Goal: Task Accomplishment & Management: Manage account settings

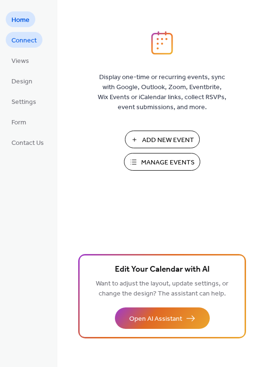
click at [28, 41] on span "Connect" at bounding box center [23, 41] width 25 height 10
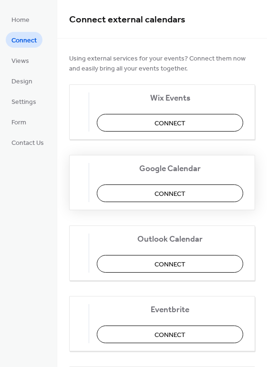
click at [173, 192] on span "Connect" at bounding box center [170, 194] width 31 height 10
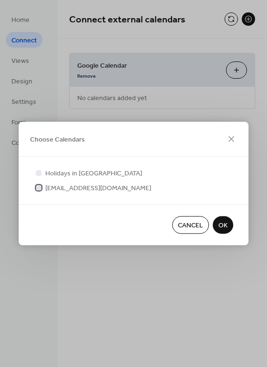
click at [40, 188] on div at bounding box center [39, 188] width 6 height 6
click at [221, 226] on span "OK" at bounding box center [223, 226] width 9 height 10
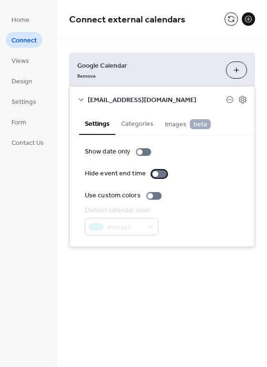
click at [156, 175] on div at bounding box center [159, 174] width 15 height 8
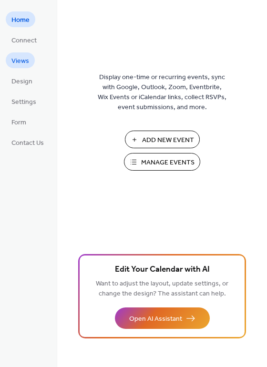
click at [24, 59] on span "Views" at bounding box center [20, 61] width 18 height 10
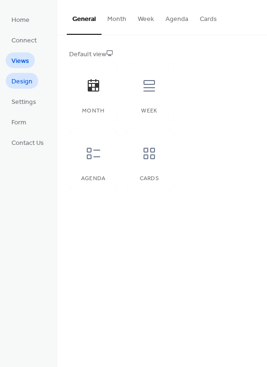
click at [24, 79] on span "Design" at bounding box center [21, 82] width 21 height 10
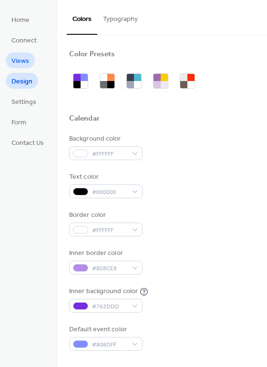
click at [22, 63] on span "Views" at bounding box center [20, 61] width 18 height 10
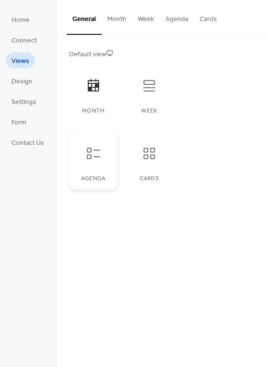
click at [88, 155] on icon at bounding box center [93, 153] width 13 height 11
click at [147, 154] on icon at bounding box center [149, 153] width 15 height 15
click at [83, 156] on div at bounding box center [93, 153] width 29 height 29
click at [21, 80] on span "Design" at bounding box center [21, 82] width 21 height 10
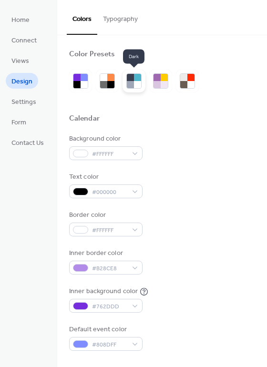
click at [133, 77] on div at bounding box center [130, 77] width 7 height 7
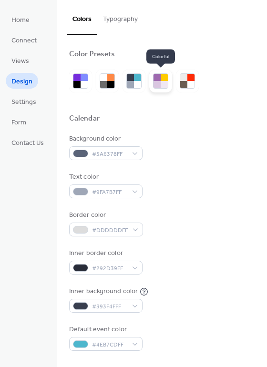
click at [160, 80] on div at bounding box center [157, 77] width 7 height 7
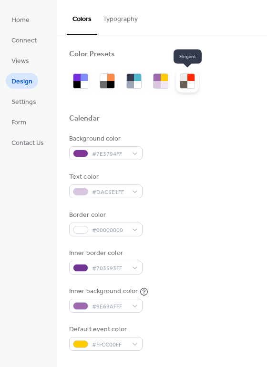
click at [184, 85] on div at bounding box center [183, 84] width 7 height 7
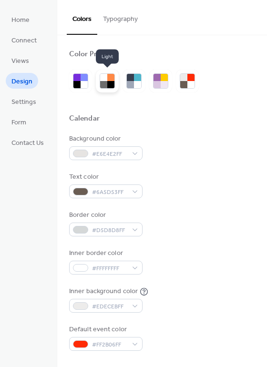
click at [110, 80] on div at bounding box center [110, 77] width 7 height 7
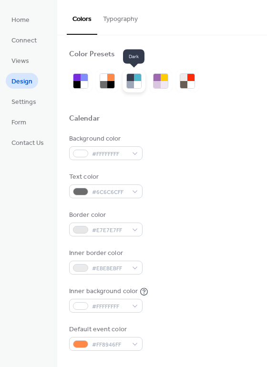
click at [133, 84] on div at bounding box center [130, 84] width 7 height 7
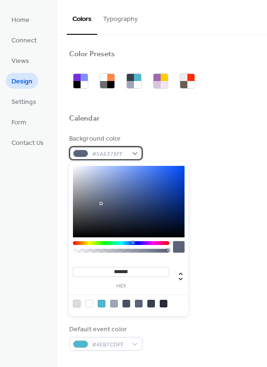
click at [136, 155] on div "#5A6378FF" at bounding box center [105, 153] width 73 height 14
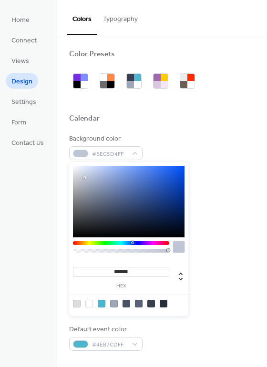
type input "*******"
drag, startPoint x: 85, startPoint y: 183, endPoint x: 85, endPoint y: 178, distance: 5.2
click at [85, 178] on div at bounding box center [129, 202] width 112 height 72
click at [174, 129] on div at bounding box center [162, 130] width 186 height 8
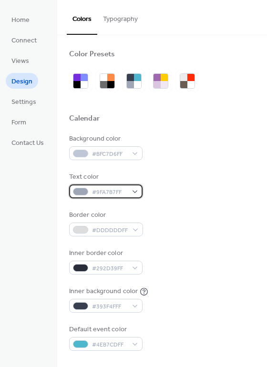
click at [121, 188] on span "#9FA7B7FF" at bounding box center [109, 193] width 35 height 10
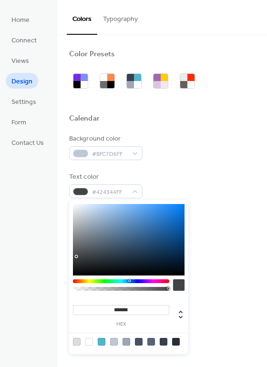
click at [76, 257] on div at bounding box center [129, 240] width 112 height 72
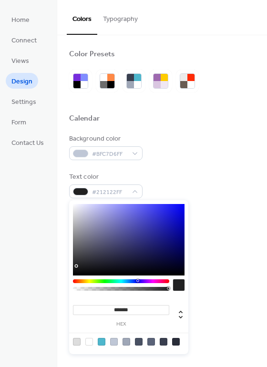
click at [76, 266] on div at bounding box center [129, 240] width 112 height 72
click at [76, 272] on div at bounding box center [129, 240] width 112 height 72
type input "*******"
click at [76, 273] on div at bounding box center [129, 240] width 112 height 72
click at [237, 217] on div "Border color #DDDDDDFF" at bounding box center [162, 223] width 186 height 26
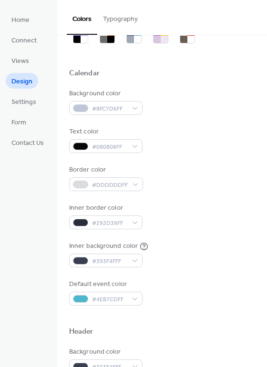
scroll to position [48, 0]
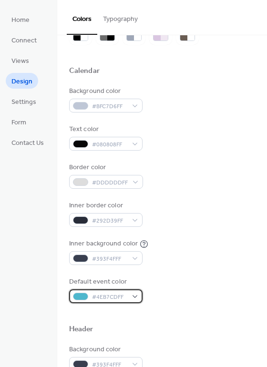
click at [134, 296] on div "#4EB7CDFF" at bounding box center [105, 297] width 73 height 14
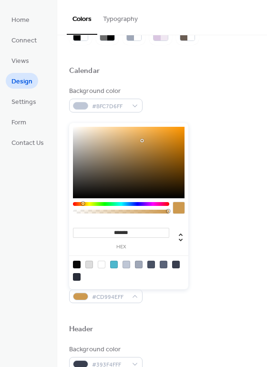
click at [83, 204] on div at bounding box center [121, 204] width 96 height 4
click at [169, 146] on div at bounding box center [129, 163] width 112 height 72
click at [172, 136] on div at bounding box center [129, 163] width 112 height 72
type input "*******"
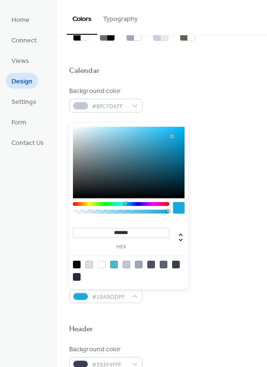
click at [126, 203] on div at bounding box center [121, 204] width 96 height 4
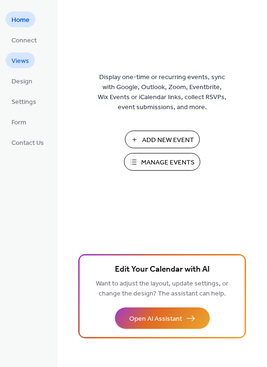
click at [20, 58] on span "Views" at bounding box center [20, 61] width 18 height 10
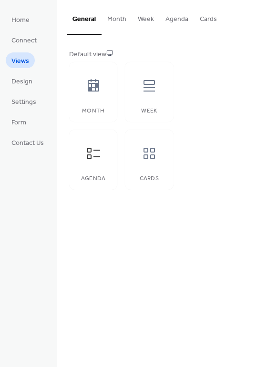
click at [115, 21] on button "Month" at bounding box center [117, 17] width 31 height 34
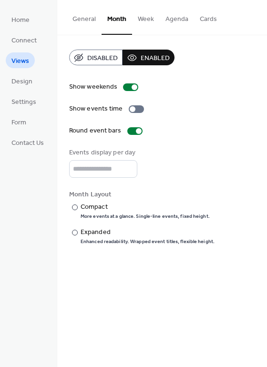
click at [85, 17] on button "General" at bounding box center [84, 17] width 35 height 34
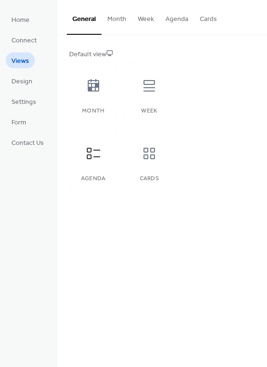
click at [114, 20] on button "Month" at bounding box center [117, 17] width 31 height 34
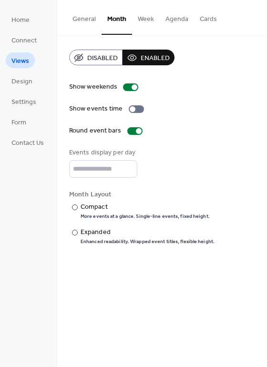
click at [103, 56] on span "Disabled" at bounding box center [102, 58] width 31 height 10
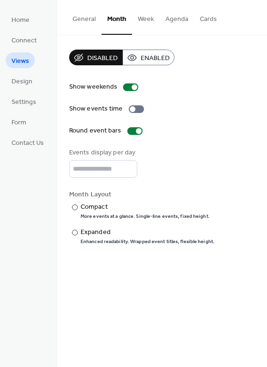
click at [134, 55] on button "Enabled" at bounding box center [149, 58] width 52 height 16
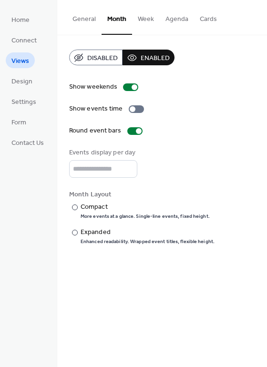
click at [99, 56] on span "Disabled" at bounding box center [102, 58] width 31 height 10
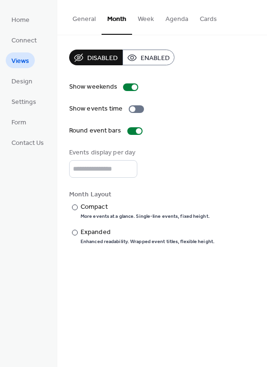
click at [145, 18] on button "Week" at bounding box center [146, 17] width 28 height 34
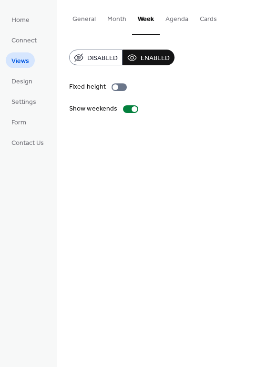
click at [103, 54] on span "Disabled" at bounding box center [102, 58] width 31 height 10
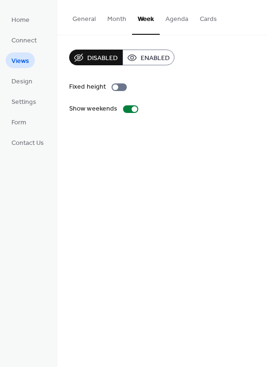
click at [116, 19] on button "Month" at bounding box center [117, 17] width 31 height 34
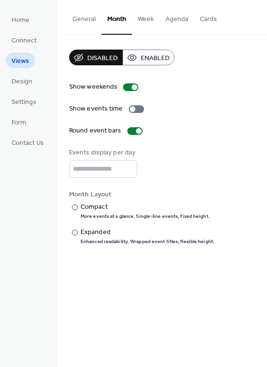
click at [148, 17] on button "Week" at bounding box center [146, 17] width 28 height 34
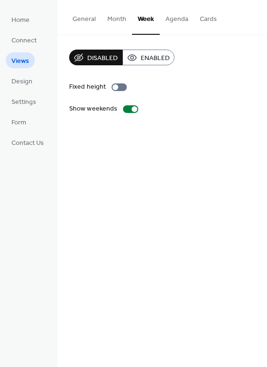
click at [158, 55] on span "Enabled" at bounding box center [155, 58] width 29 height 10
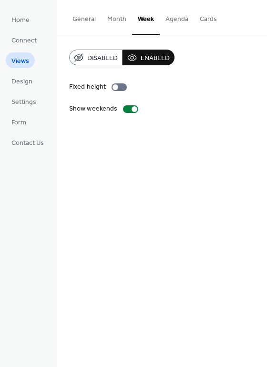
click at [173, 18] on button "Agenda" at bounding box center [177, 17] width 34 height 34
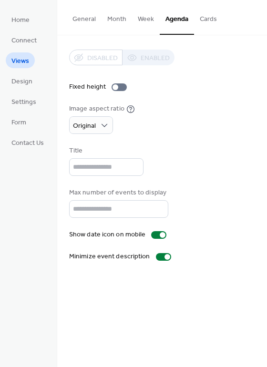
click at [146, 16] on button "Week" at bounding box center [146, 17] width 28 height 34
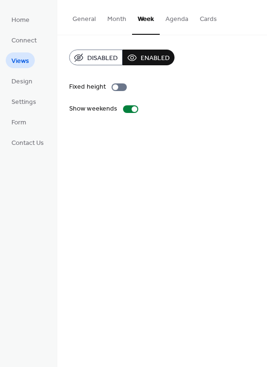
click at [174, 16] on button "Agenda" at bounding box center [177, 17] width 34 height 34
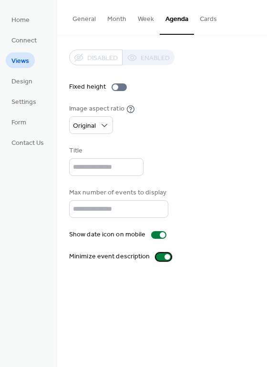
click at [165, 258] on div at bounding box center [168, 257] width 6 height 6
click at [181, 236] on div "Show date icon on mobile" at bounding box center [162, 235] width 186 height 10
click at [192, 160] on div "Title" at bounding box center [162, 161] width 186 height 30
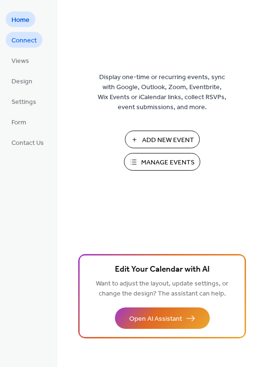
click at [24, 41] on span "Connect" at bounding box center [23, 41] width 25 height 10
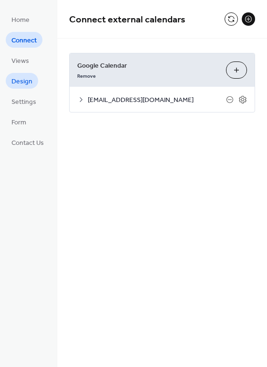
click at [22, 79] on span "Design" at bounding box center [21, 82] width 21 height 10
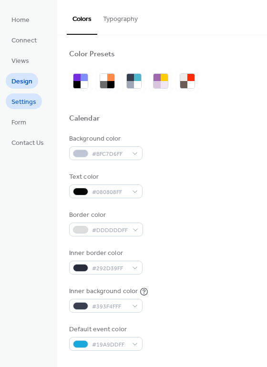
click at [21, 101] on span "Settings" at bounding box center [23, 102] width 25 height 10
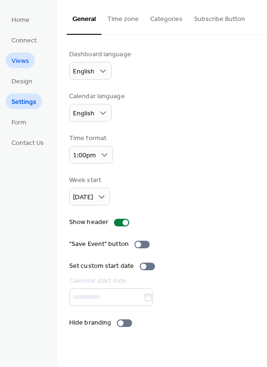
click at [25, 58] on span "Views" at bounding box center [20, 61] width 18 height 10
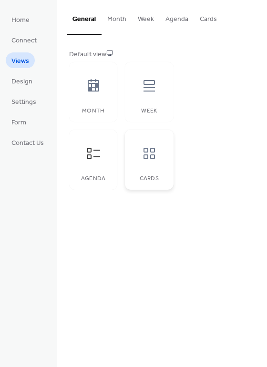
click at [152, 157] on icon at bounding box center [149, 153] width 15 height 15
click at [146, 156] on icon at bounding box center [149, 153] width 15 height 15
click at [204, 142] on div "Default view Month Week Agenda Cards" at bounding box center [162, 120] width 186 height 140
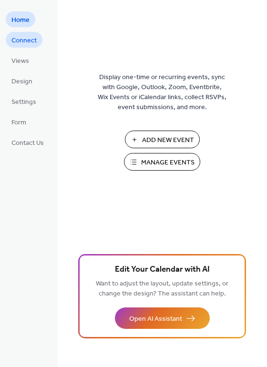
click at [33, 42] on span "Connect" at bounding box center [23, 41] width 25 height 10
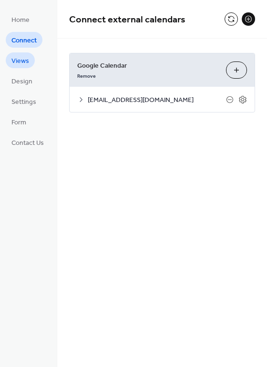
click at [23, 57] on span "Views" at bounding box center [20, 61] width 18 height 10
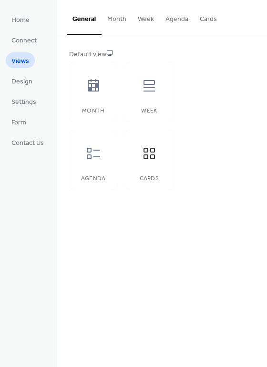
click at [174, 21] on button "Agenda" at bounding box center [177, 17] width 34 height 34
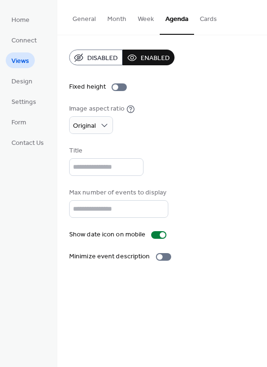
click at [81, 16] on button "General" at bounding box center [84, 17] width 35 height 34
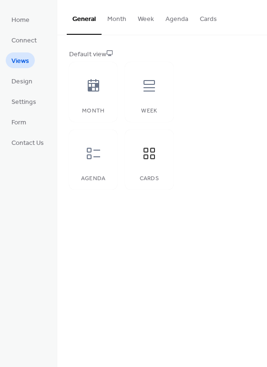
click at [118, 21] on button "Month" at bounding box center [117, 17] width 31 height 34
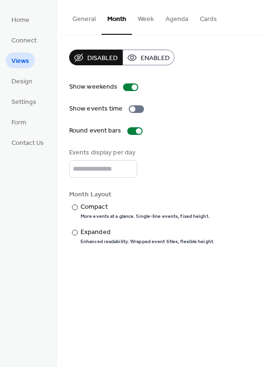
click at [85, 17] on button "General" at bounding box center [84, 17] width 35 height 34
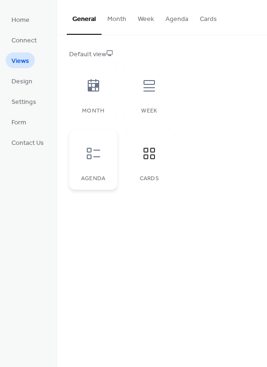
click at [90, 159] on icon at bounding box center [93, 153] width 13 height 11
click at [146, 152] on icon at bounding box center [149, 153] width 11 height 11
click at [102, 51] on div "Default view" at bounding box center [161, 55] width 184 height 10
click at [23, 80] on span "Design" at bounding box center [21, 82] width 21 height 10
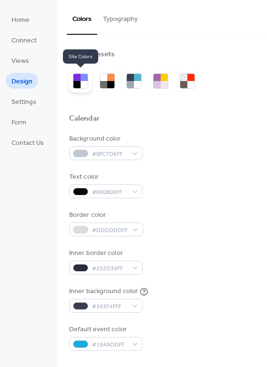
click at [80, 79] on div at bounding box center [76, 77] width 7 height 7
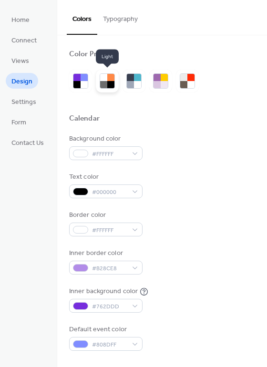
click at [107, 81] on div at bounding box center [110, 77] width 7 height 7
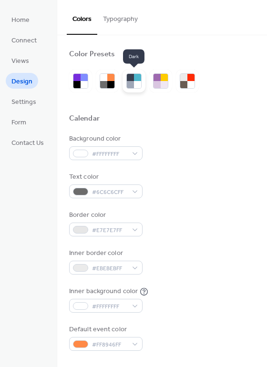
click at [133, 80] on div at bounding box center [130, 77] width 7 height 7
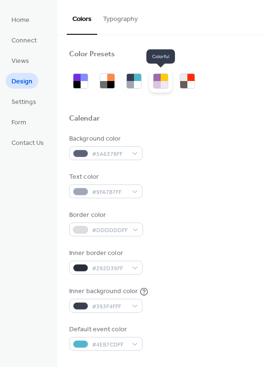
click at [161, 78] on div at bounding box center [164, 77] width 7 height 7
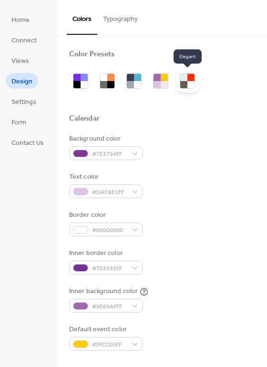
click at [189, 82] on div at bounding box center [191, 84] width 7 height 7
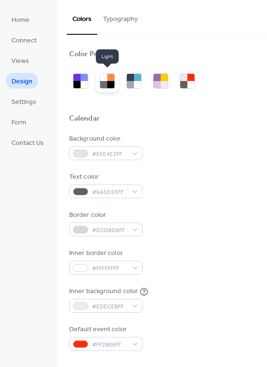
click at [109, 80] on div at bounding box center [110, 77] width 7 height 7
click at [114, 19] on button "Typography" at bounding box center [120, 17] width 46 height 34
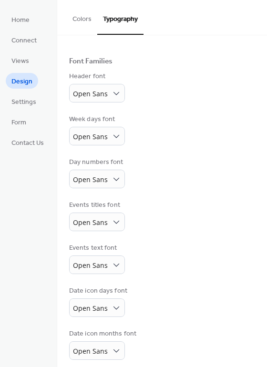
scroll to position [56, 0]
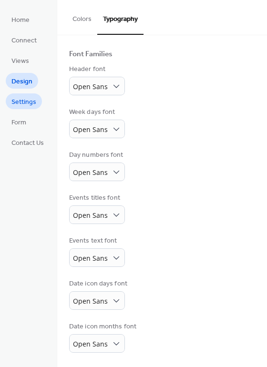
click at [28, 101] on span "Settings" at bounding box center [23, 102] width 25 height 10
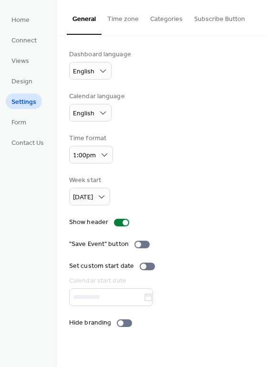
click at [124, 18] on button "Time zone" at bounding box center [123, 17] width 43 height 34
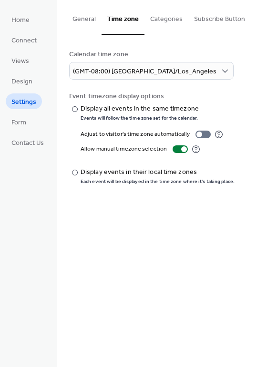
click at [161, 18] on button "Categories" at bounding box center [167, 17] width 44 height 34
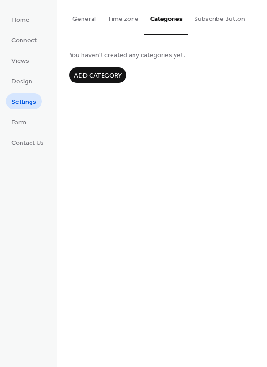
click at [204, 18] on button "Subscribe Button" at bounding box center [219, 17] width 63 height 34
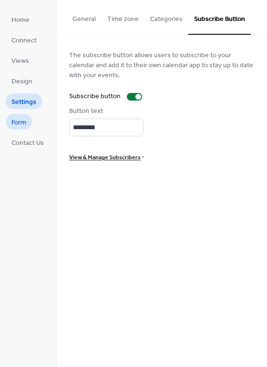
click at [21, 124] on span "Form" at bounding box center [18, 123] width 15 height 10
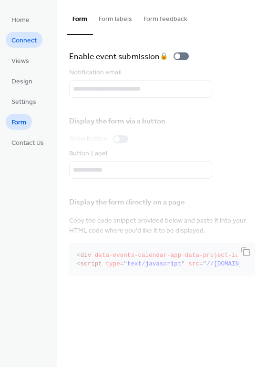
click at [23, 43] on span "Connect" at bounding box center [23, 41] width 25 height 10
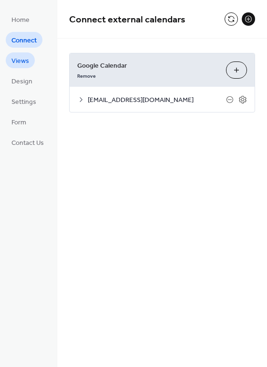
click at [21, 61] on span "Views" at bounding box center [20, 61] width 18 height 10
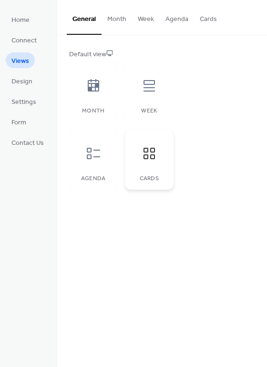
click at [147, 153] on icon at bounding box center [149, 153] width 15 height 15
click at [151, 166] on div at bounding box center [149, 153] width 29 height 29
click at [146, 17] on button "Week" at bounding box center [146, 17] width 28 height 34
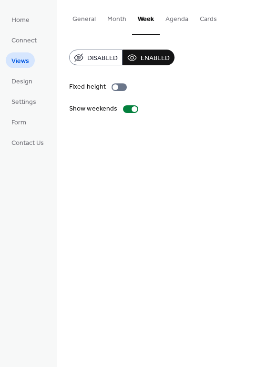
click at [172, 18] on button "Agenda" at bounding box center [177, 17] width 34 height 34
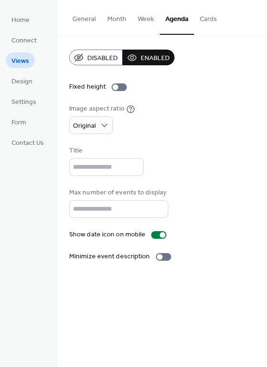
click at [202, 16] on button "Cards" at bounding box center [208, 17] width 29 height 34
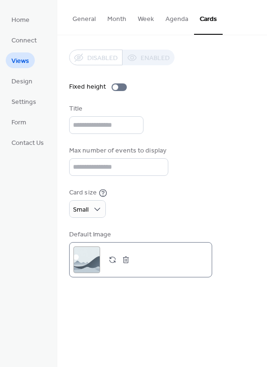
click at [91, 255] on div ";" at bounding box center [86, 260] width 27 height 27
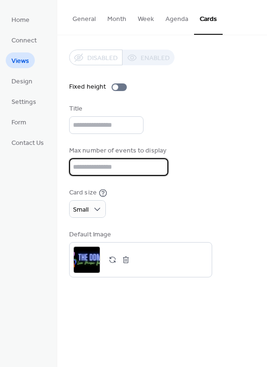
click at [159, 169] on input "**" at bounding box center [118, 167] width 99 height 18
click at [158, 163] on input "**" at bounding box center [118, 167] width 99 height 18
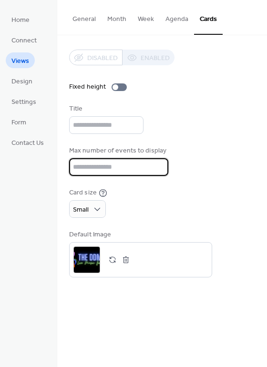
click at [158, 163] on input "**" at bounding box center [118, 167] width 99 height 18
click at [157, 163] on input "**" at bounding box center [118, 167] width 99 height 18
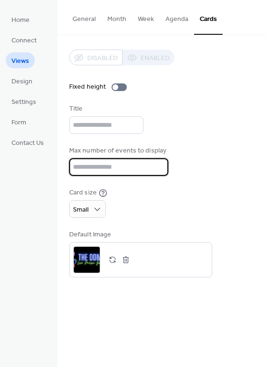
click at [157, 163] on input "**" at bounding box center [118, 167] width 99 height 18
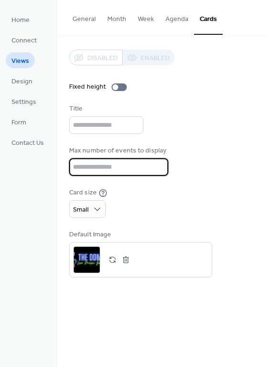
click at [157, 163] on input "**" at bounding box center [118, 167] width 99 height 18
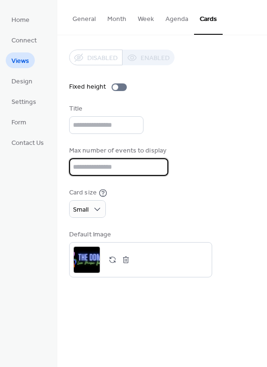
click at [157, 163] on input "**" at bounding box center [118, 167] width 99 height 18
click at [157, 168] on input "**" at bounding box center [118, 167] width 99 height 18
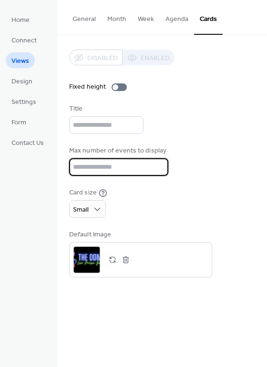
click at [157, 168] on input "**" at bounding box center [118, 167] width 99 height 18
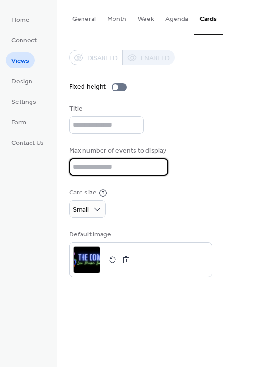
click at [157, 168] on input "**" at bounding box center [118, 167] width 99 height 18
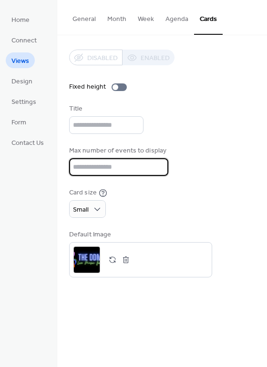
type input "**"
click at [157, 168] on input "**" at bounding box center [118, 167] width 99 height 18
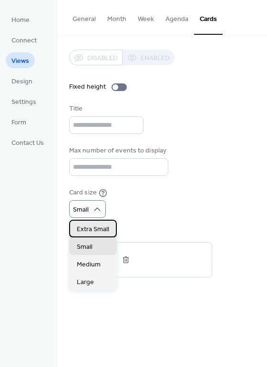
click at [95, 227] on span "Extra Small" at bounding box center [93, 230] width 32 height 10
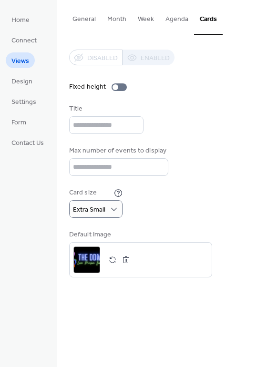
click at [86, 20] on button "General" at bounding box center [84, 17] width 35 height 34
